Goal: Task Accomplishment & Management: Manage account settings

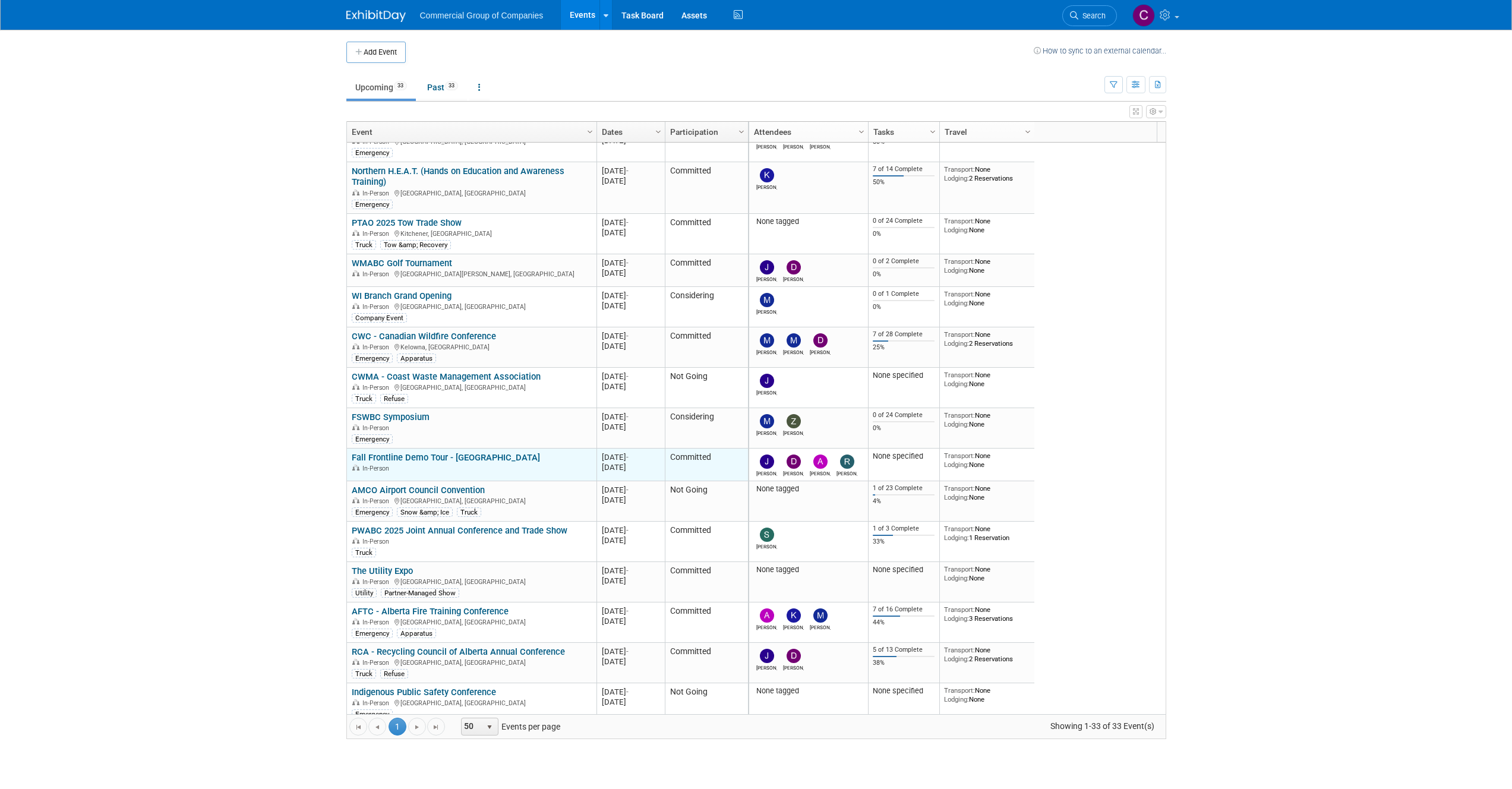
scroll to position [214, 0]
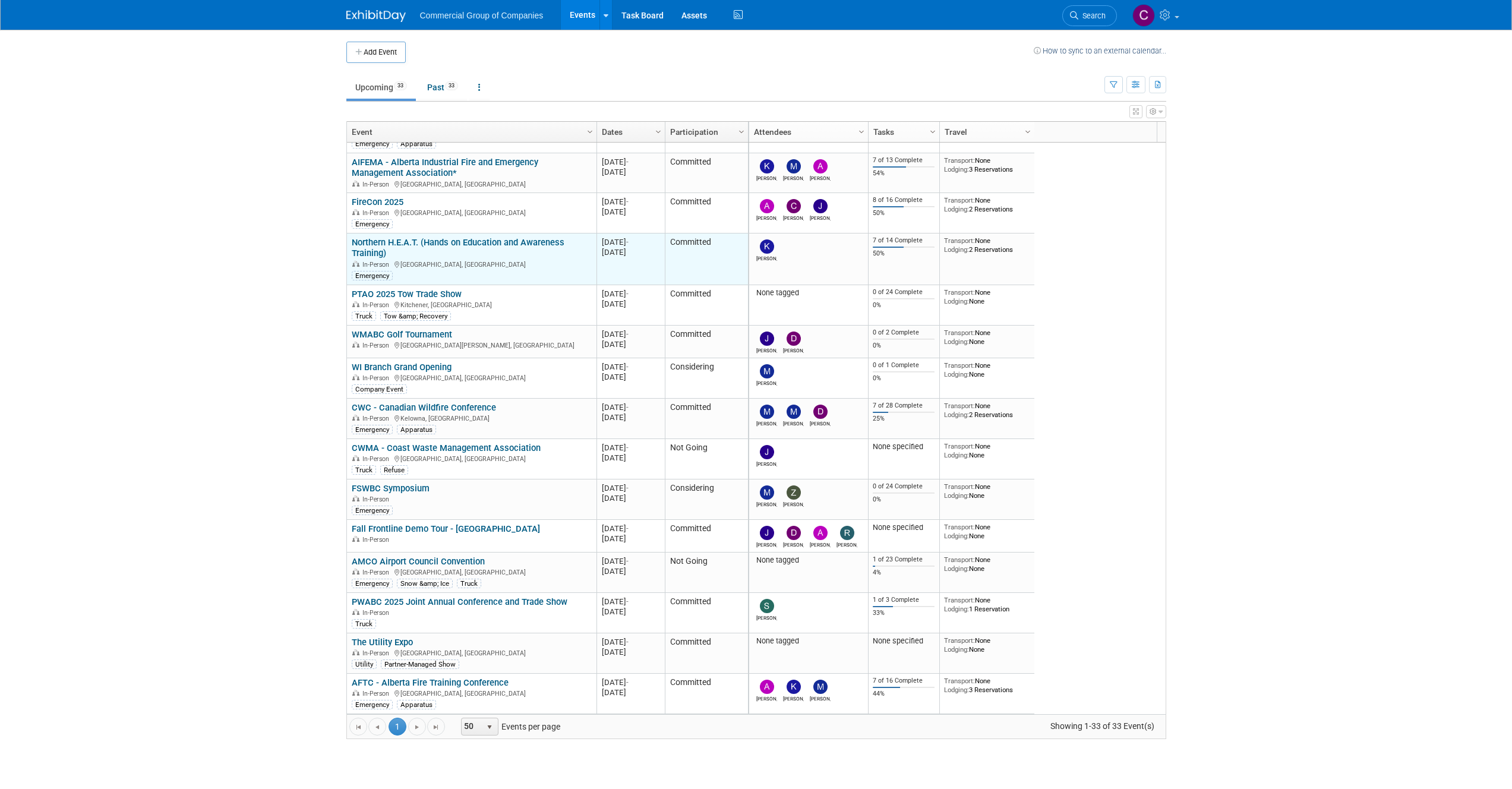
click at [484, 241] on link "Northern H.E.A.T. (Hands on Education and Awareness Training)" at bounding box center [457, 248] width 212 height 22
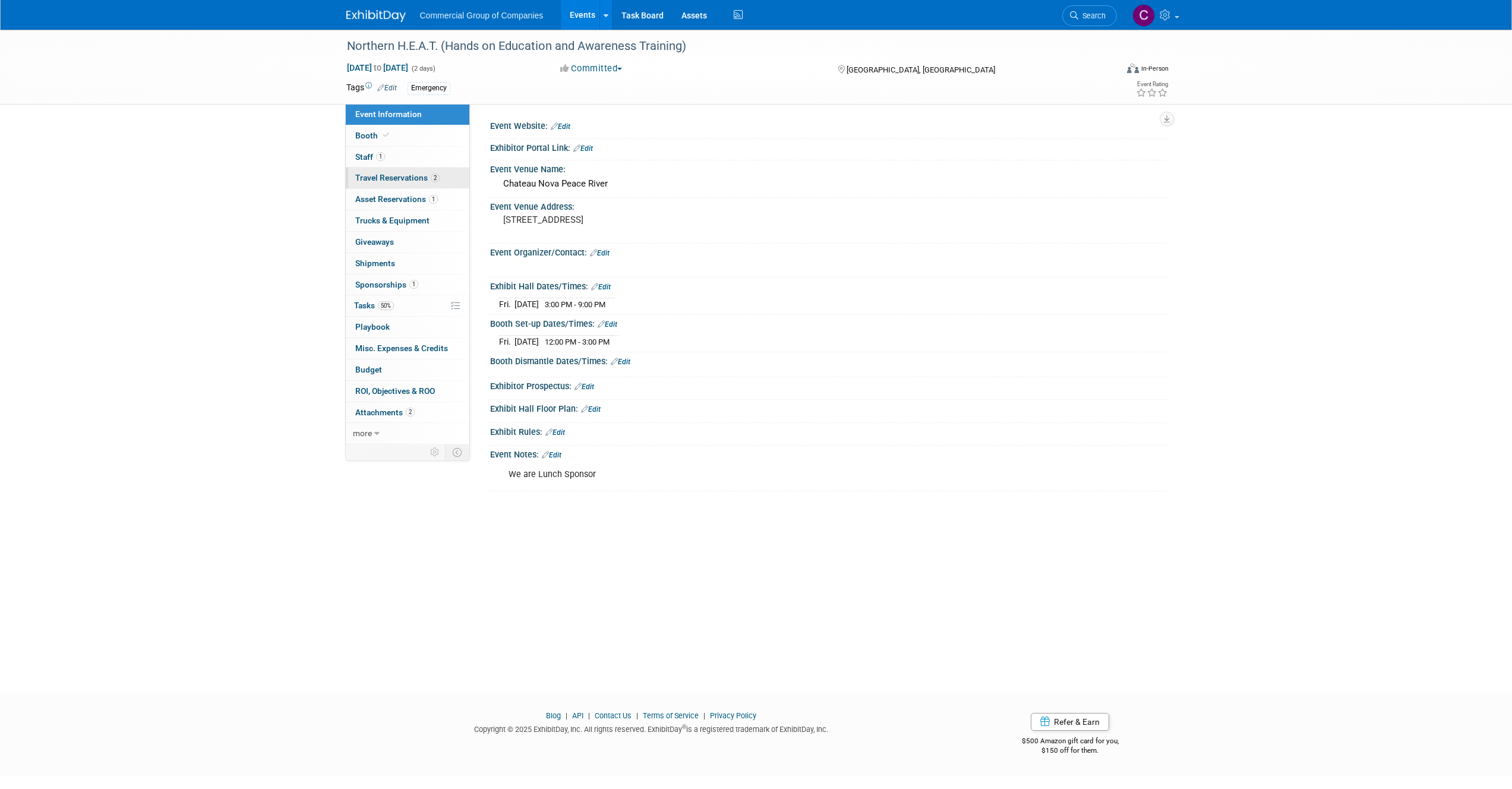
click at [445, 184] on link "2 Travel Reservations 2" at bounding box center [408, 178] width 124 height 21
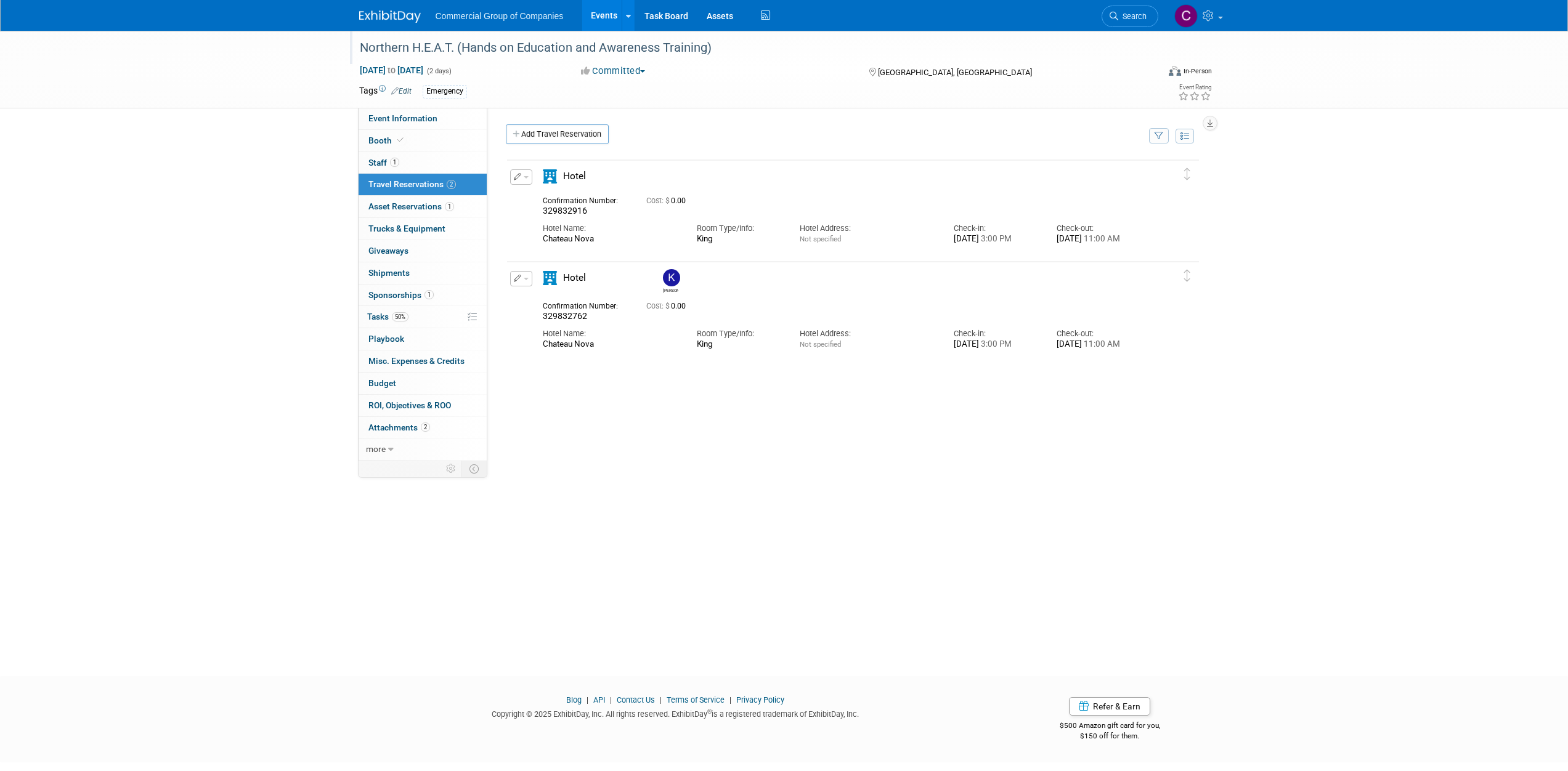
click at [397, 32] on div at bounding box center [752, 36] width 794 height 11
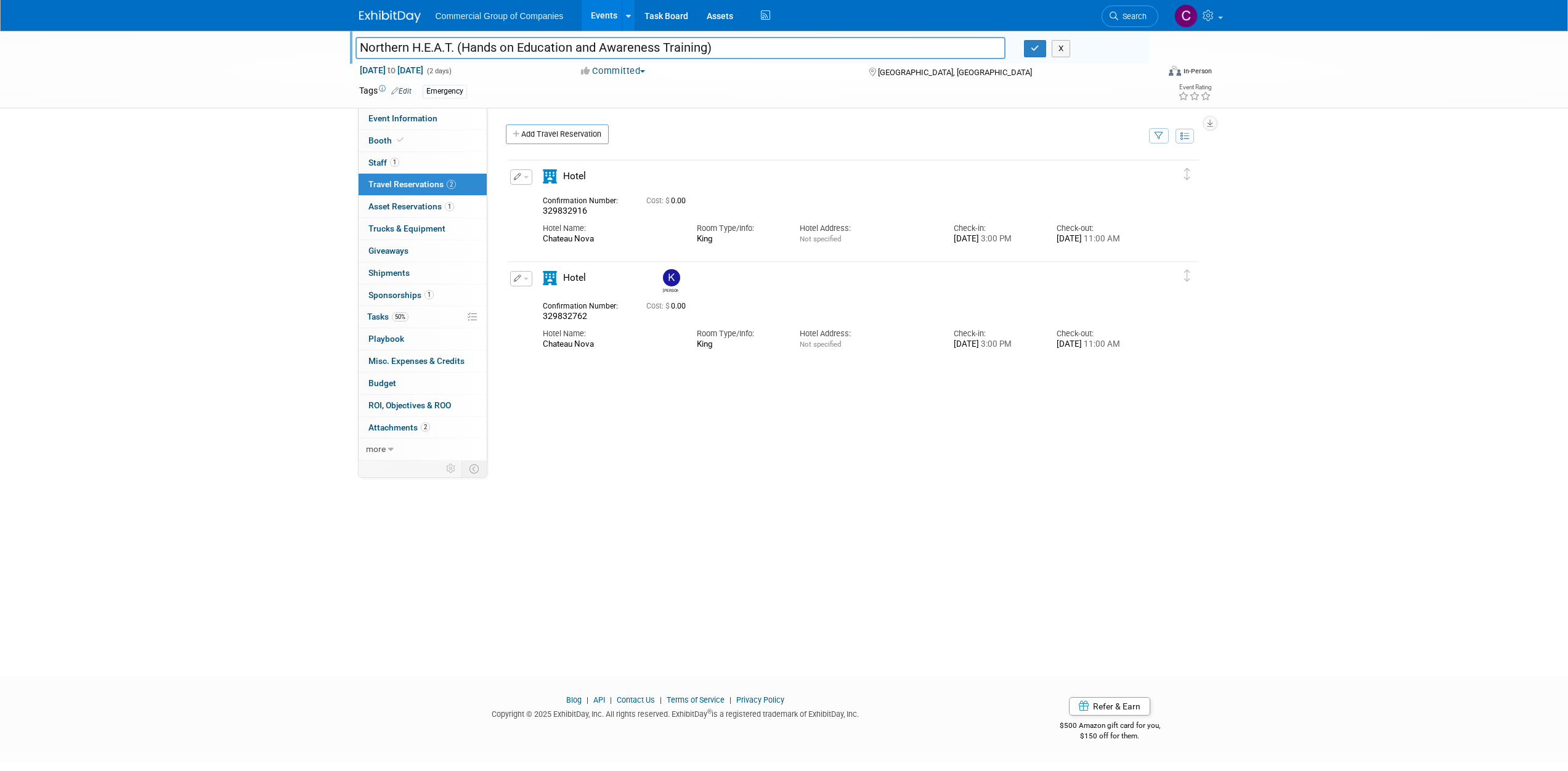
click at [396, 23] on div "Commercial Group of Companies Events Add Event Bulk Upload Events Shareable Eve…" at bounding box center [784, 15] width 850 height 31
click at [397, 8] on link at bounding box center [397, 11] width 77 height 10
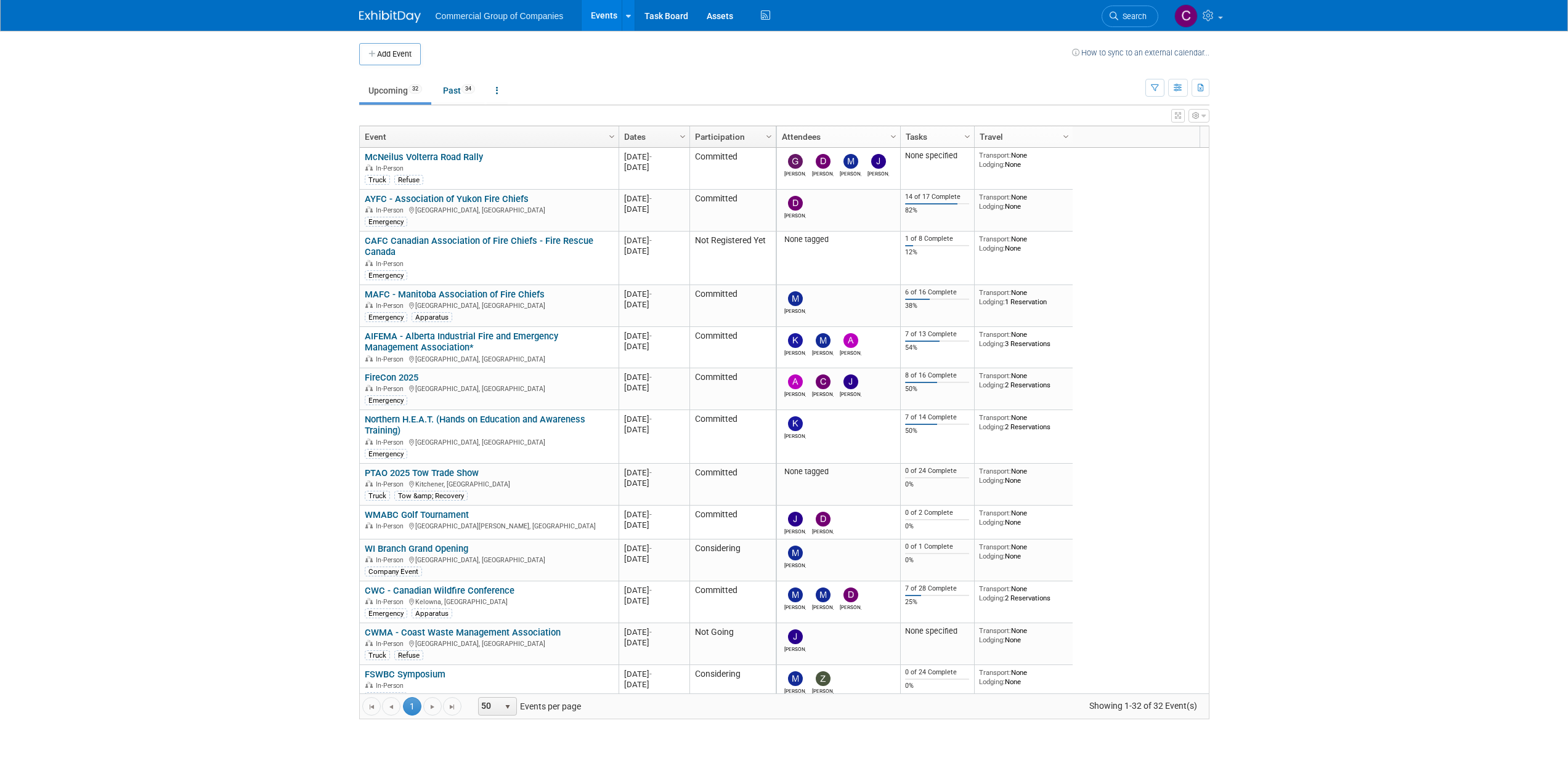
click at [251, 265] on body "Commercial Group of Companies Events Add Event Bulk Upload Events Shareable Eve…" at bounding box center [784, 386] width 1568 height 771
